Goal: Task Accomplishment & Management: Manage account settings

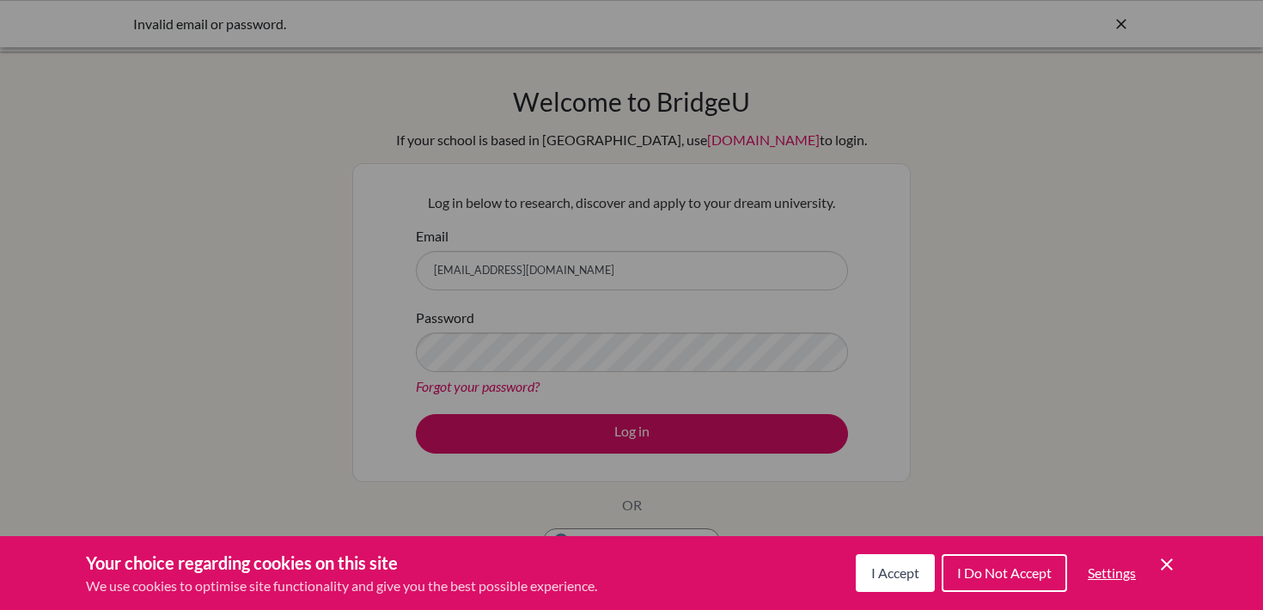
click at [1165, 553] on div "I Accept I Do Not Accept Settings Cookie Control Close Icon" at bounding box center [1016, 573] width 321 height 45
click at [1165, 559] on icon "Cookie Control Close Icon" at bounding box center [1167, 564] width 21 height 21
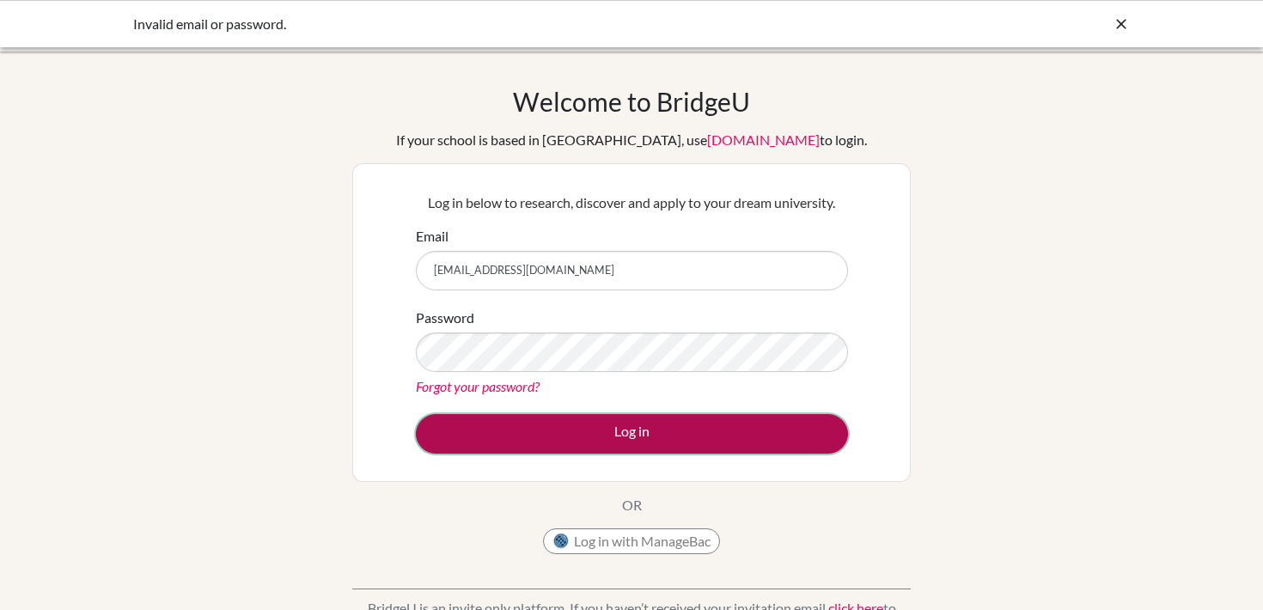
click at [726, 423] on button "Log in" at bounding box center [632, 434] width 432 height 40
click at [710, 425] on button "Log in" at bounding box center [632, 434] width 432 height 40
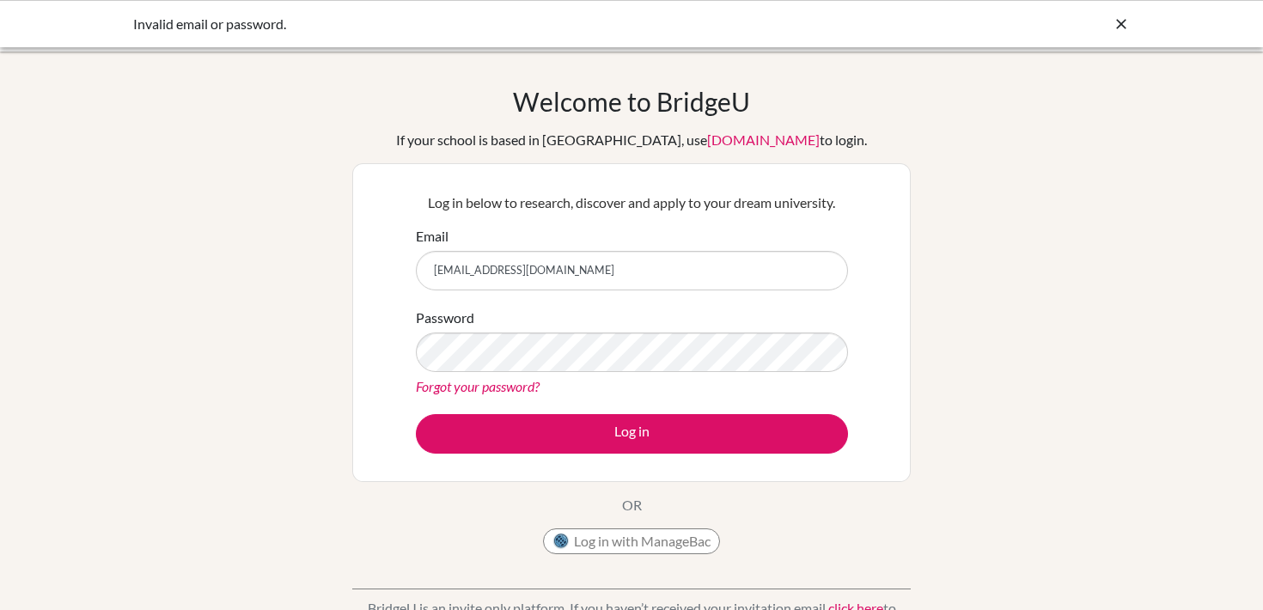
click at [655, 423] on button "Log in" at bounding box center [632, 434] width 432 height 40
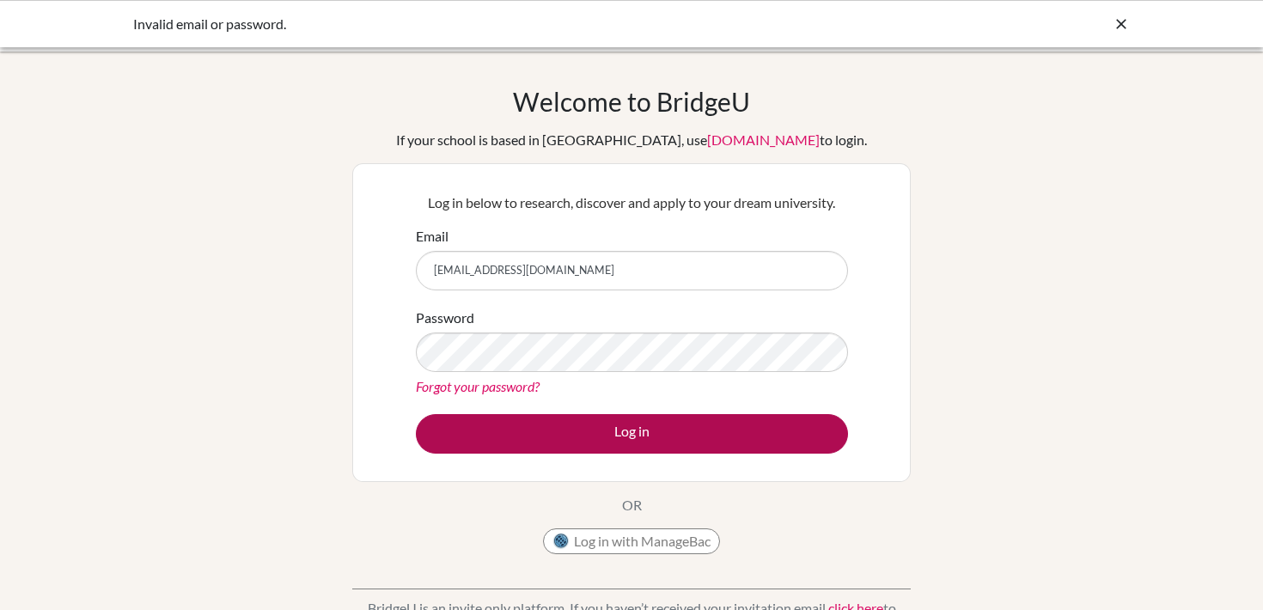
click at [655, 425] on button "Log in" at bounding box center [632, 434] width 432 height 40
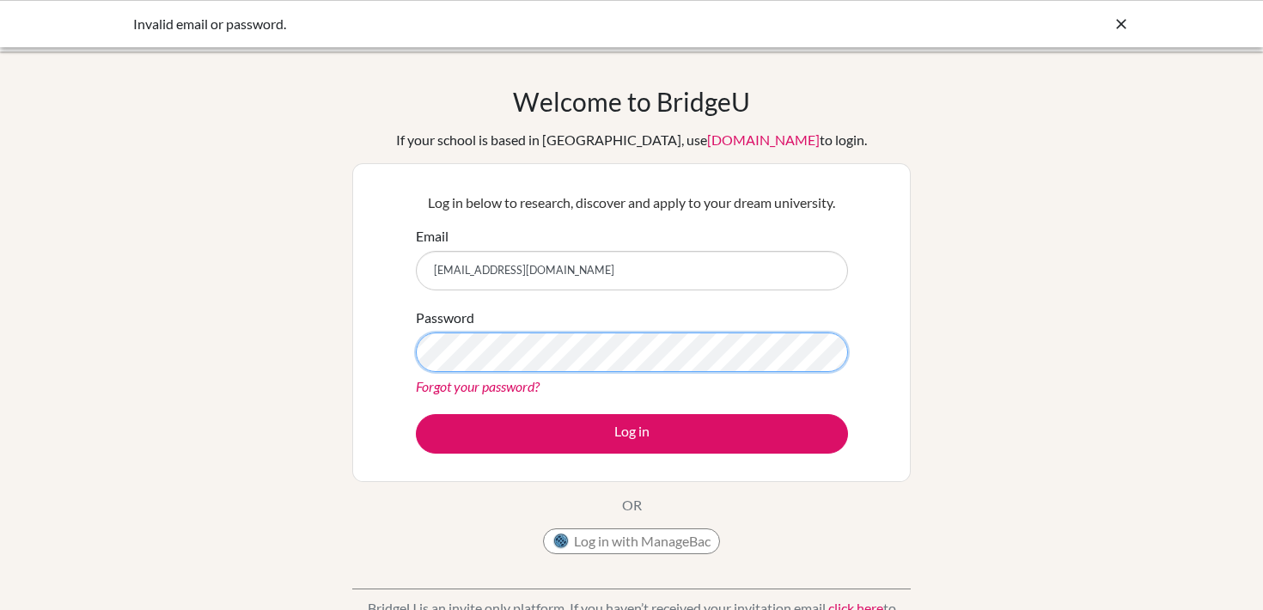
click at [245, 260] on div "Welcome to BridgeU If your school is based in China, use app.bridge-u.com.cn to…" at bounding box center [631, 367] width 1263 height 562
